Goal: Information Seeking & Learning: Find specific fact

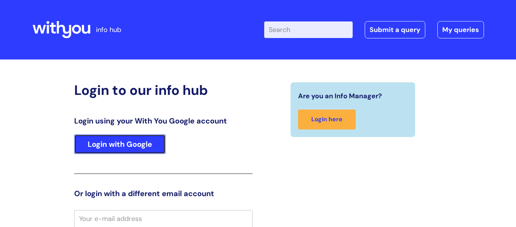
click at [120, 142] on link "Login with Google" at bounding box center [119, 144] width 91 height 20
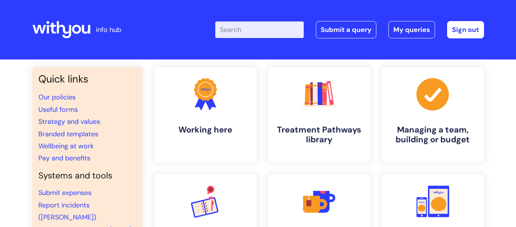
click at [250, 29] on input "Enter your search term here..." at bounding box center [259, 29] width 88 height 17
type input "bereavement"
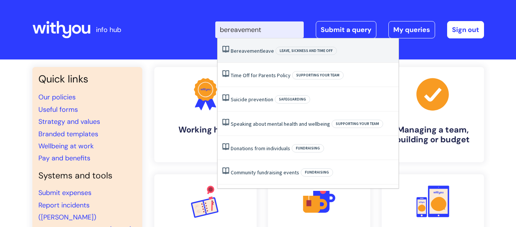
click at [259, 53] on span "Bereavement" at bounding box center [246, 50] width 31 height 7
